Goal: Task Accomplishment & Management: Manage account settings

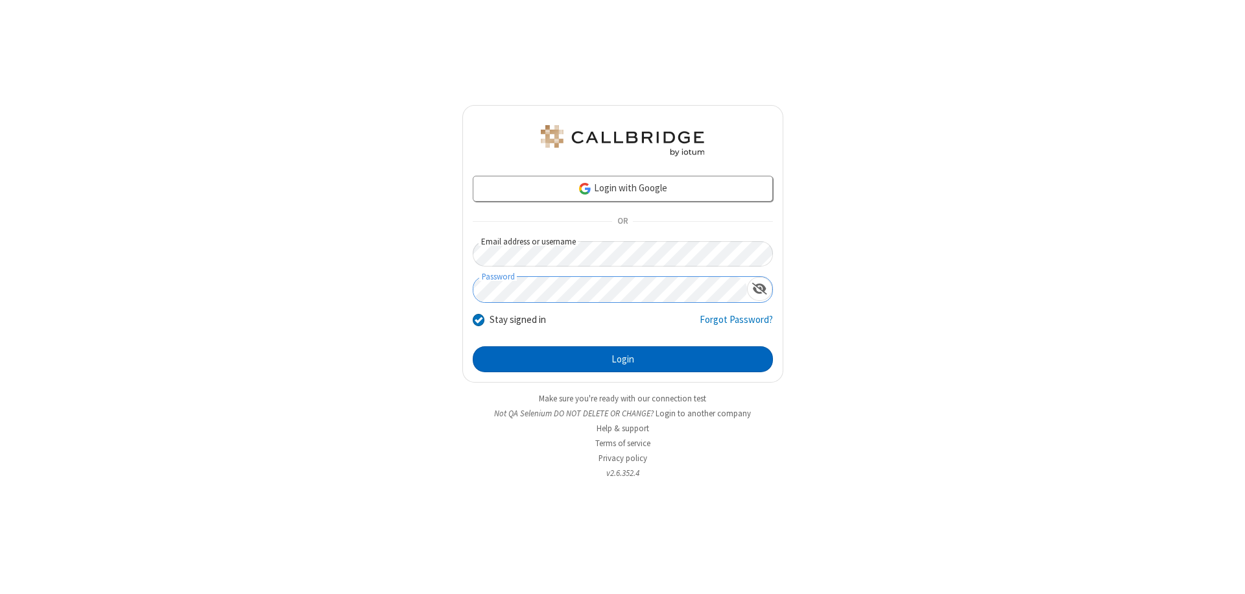
click at [623, 359] on button "Login" at bounding box center [623, 359] width 300 height 26
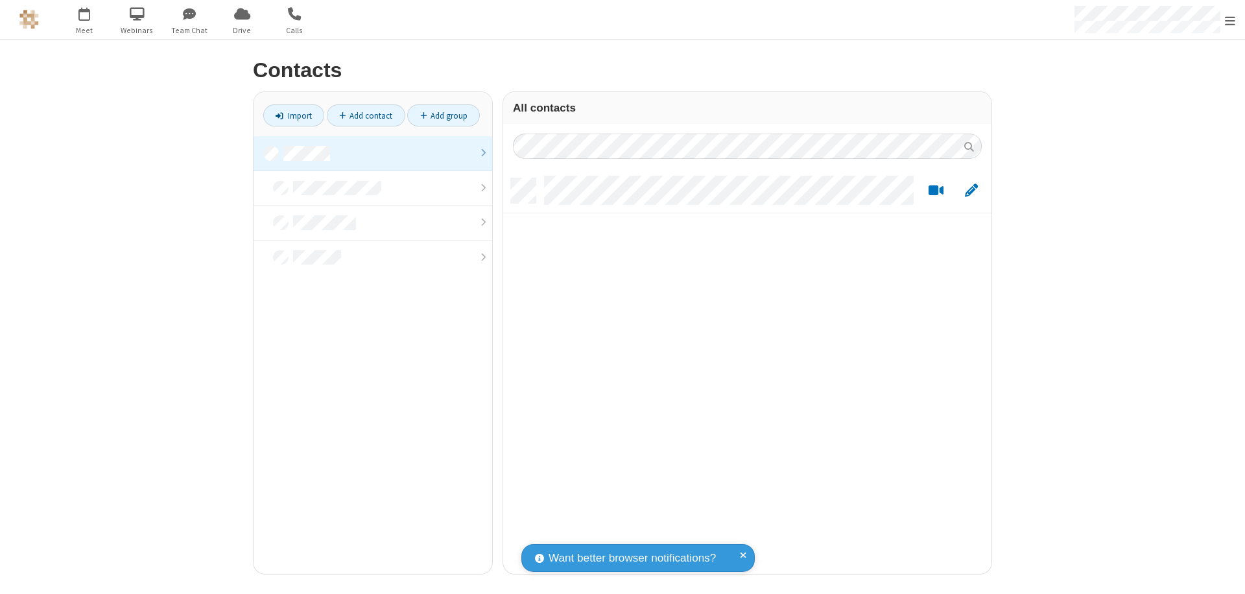
scroll to position [396, 479]
click at [373, 153] on link at bounding box center [373, 153] width 239 height 35
click at [366, 115] on link "Add contact" at bounding box center [366, 115] width 78 height 22
